Goal: Complete application form

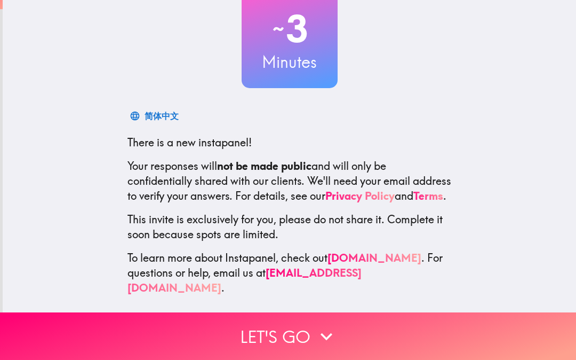
scroll to position [76, 0]
click at [321, 338] on icon "button" at bounding box center [326, 335] width 23 height 23
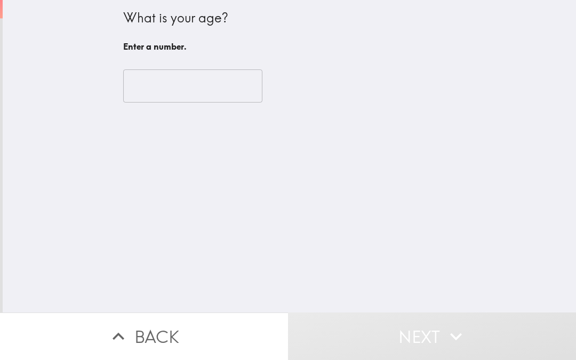
click at [182, 96] on input "number" at bounding box center [192, 85] width 139 height 33
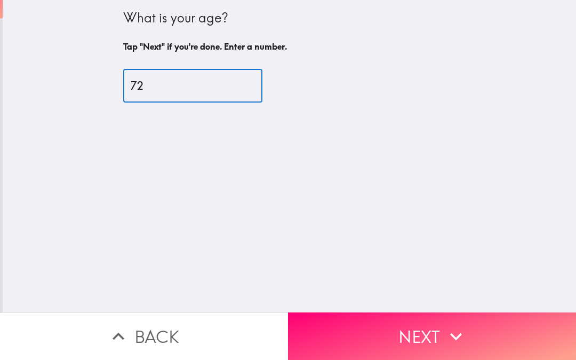
type input "72"
click at [466, 343] on icon "button" at bounding box center [456, 335] width 23 height 23
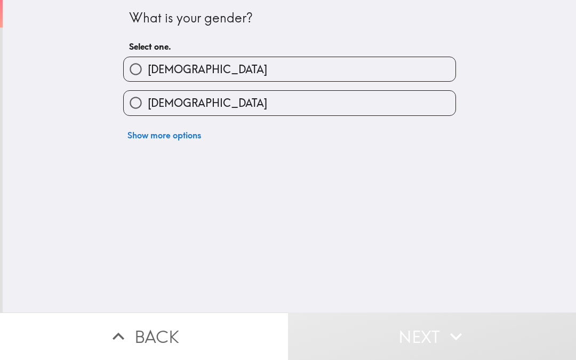
click at [300, 110] on label "[DEMOGRAPHIC_DATA]" at bounding box center [290, 103] width 332 height 24
click at [148, 110] on input "[DEMOGRAPHIC_DATA]" at bounding box center [136, 103] width 24 height 24
radio input "true"
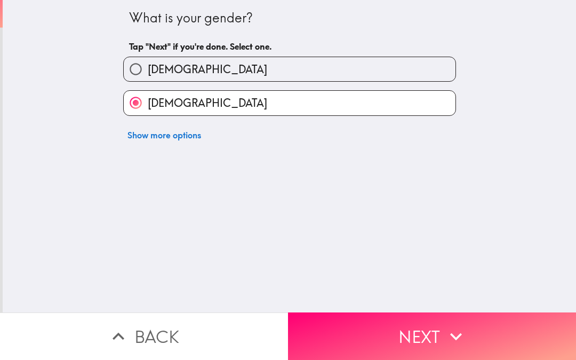
click at [446, 337] on icon "button" at bounding box center [456, 335] width 23 height 23
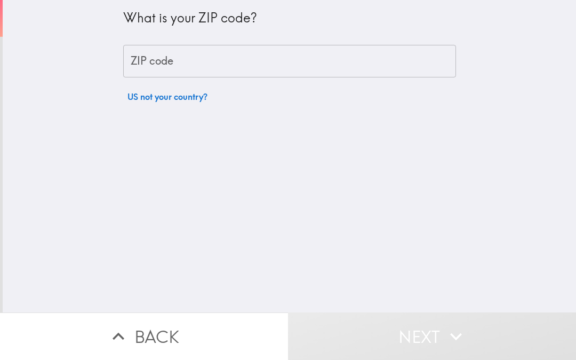
click at [280, 64] on input "ZIP code" at bounding box center [289, 61] width 333 height 33
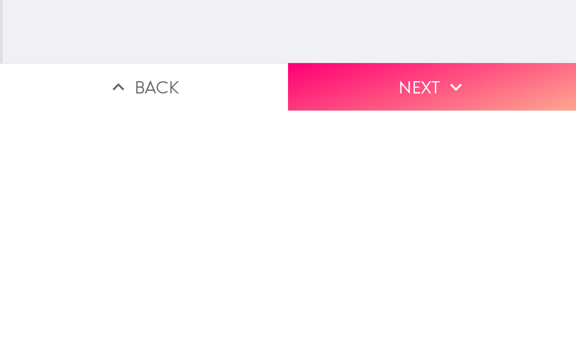
type input "80920"
click at [460, 324] on icon "button" at bounding box center [456, 335] width 23 height 23
